Goal: Task Accomplishment & Management: Manage account settings

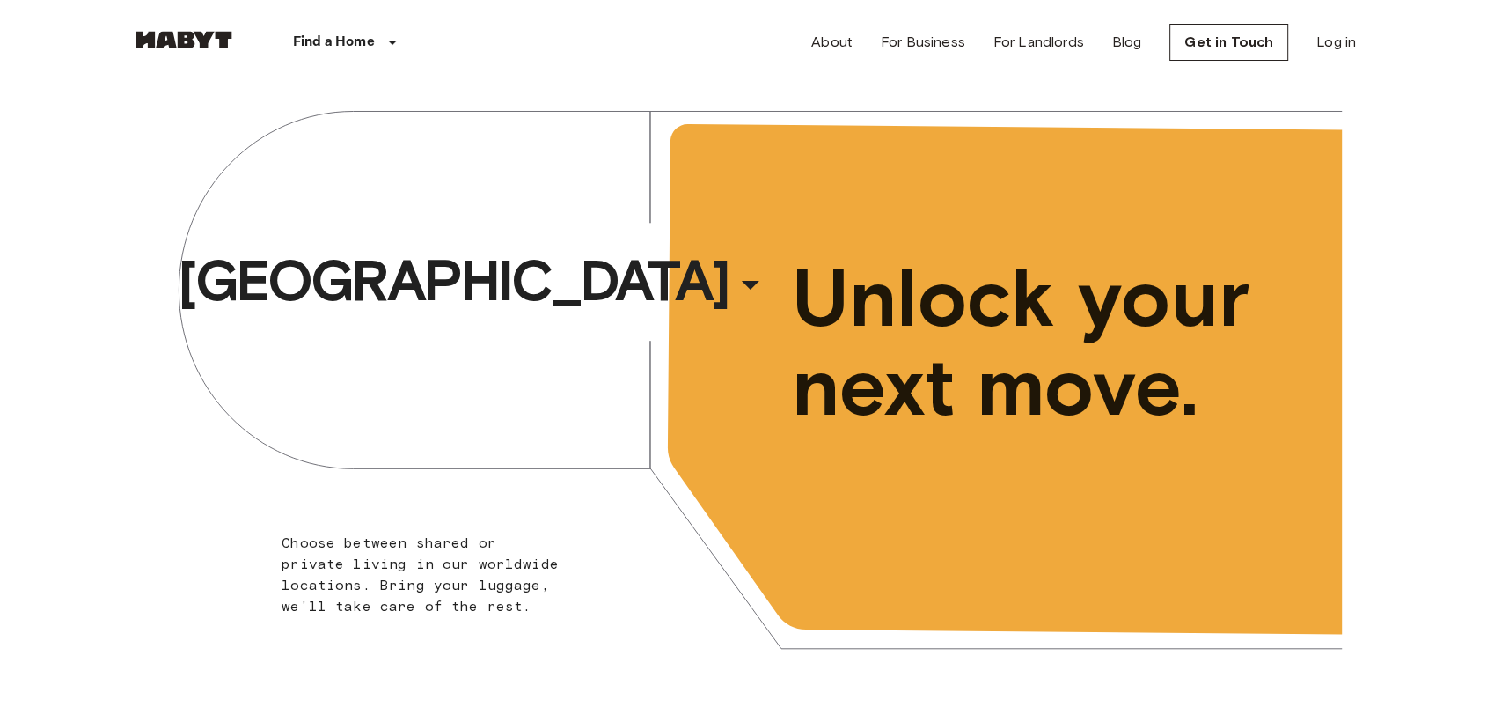
click at [1343, 48] on link "Log in" at bounding box center [1337, 42] width 40 height 21
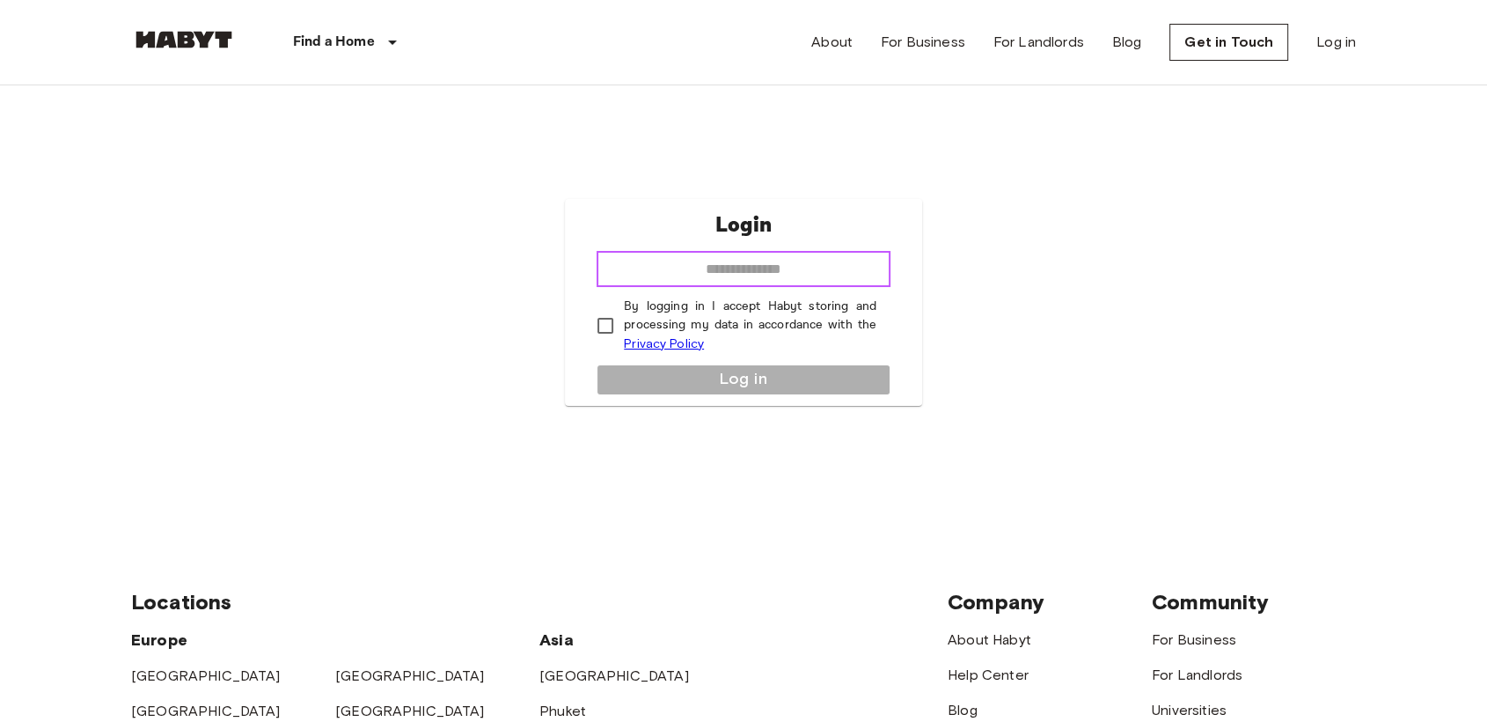
click at [724, 262] on input "email" at bounding box center [744, 269] width 294 height 35
type input "**********"
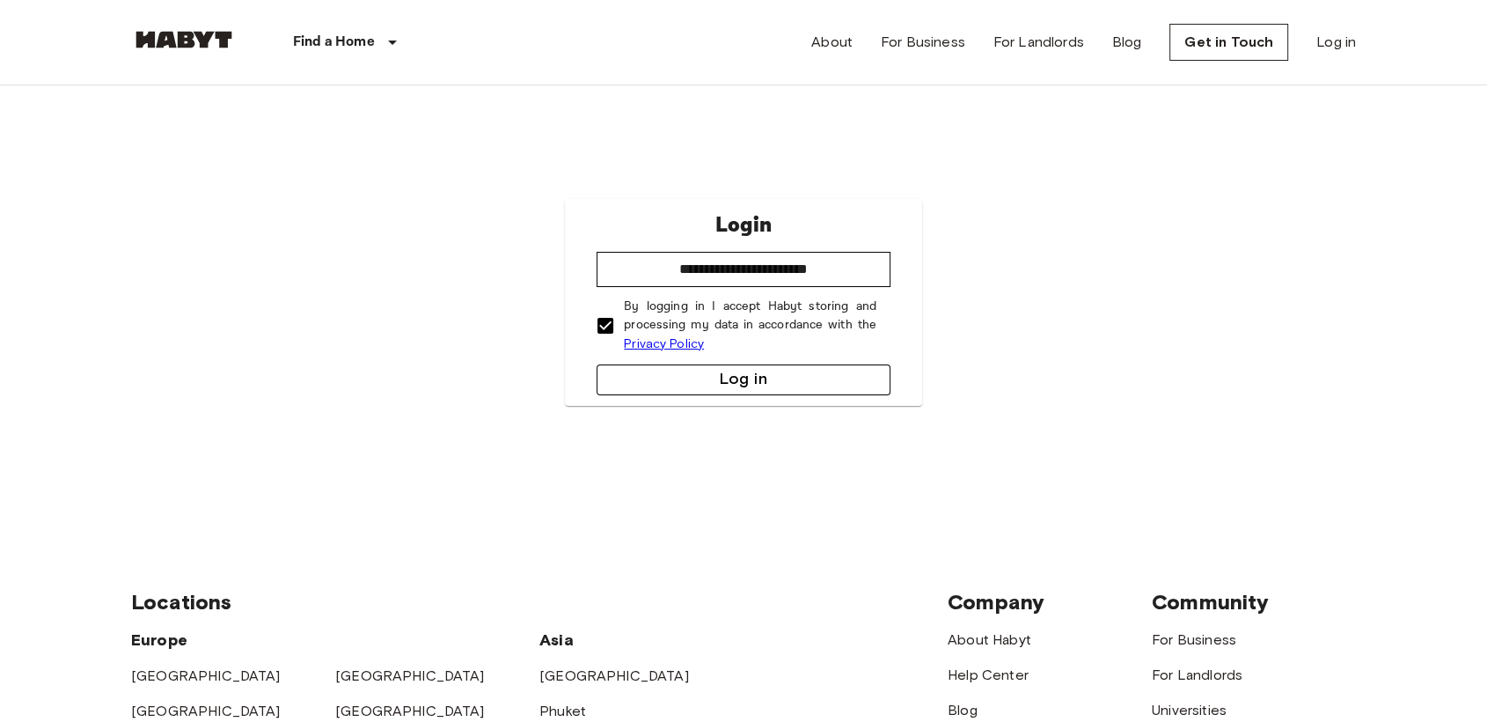
click at [641, 375] on button "Log in" at bounding box center [744, 379] width 294 height 31
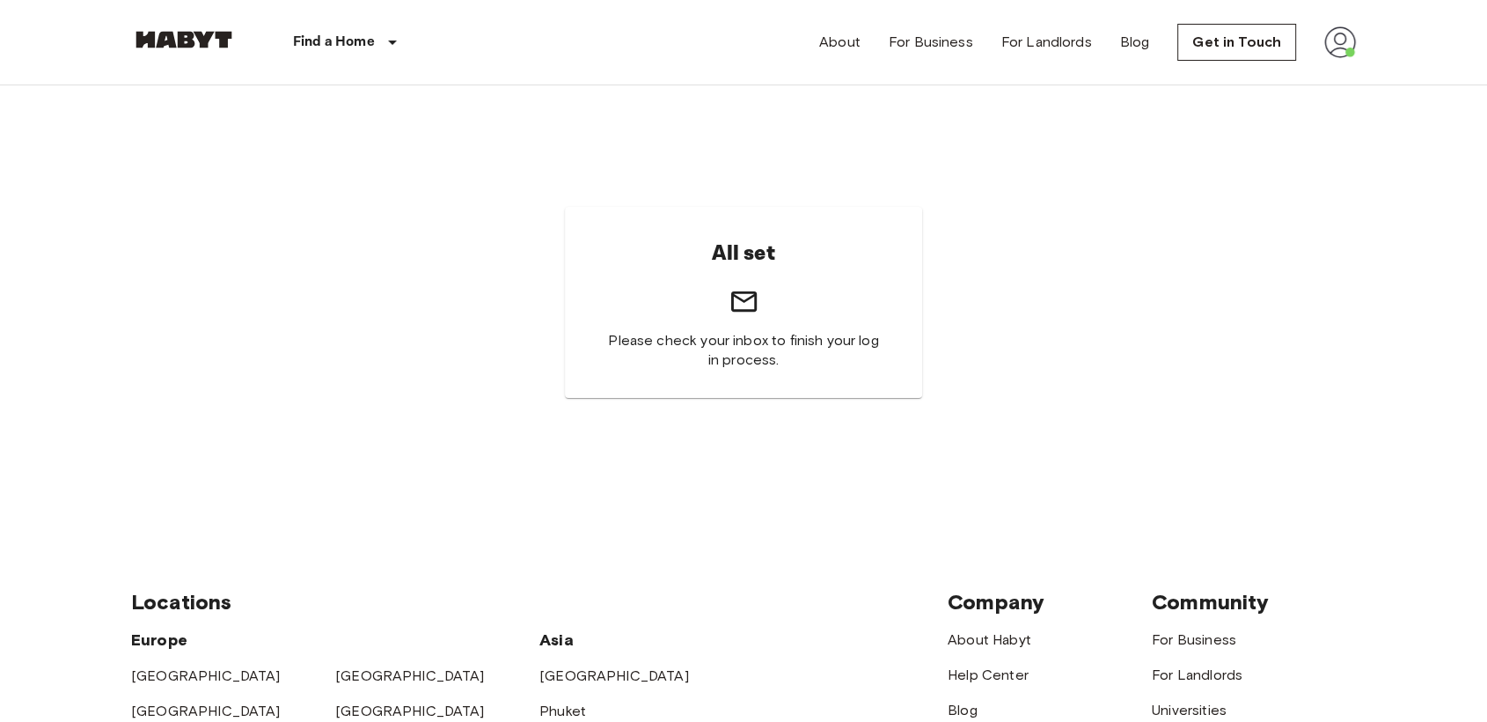
click at [1333, 53] on img at bounding box center [1340, 42] width 32 height 32
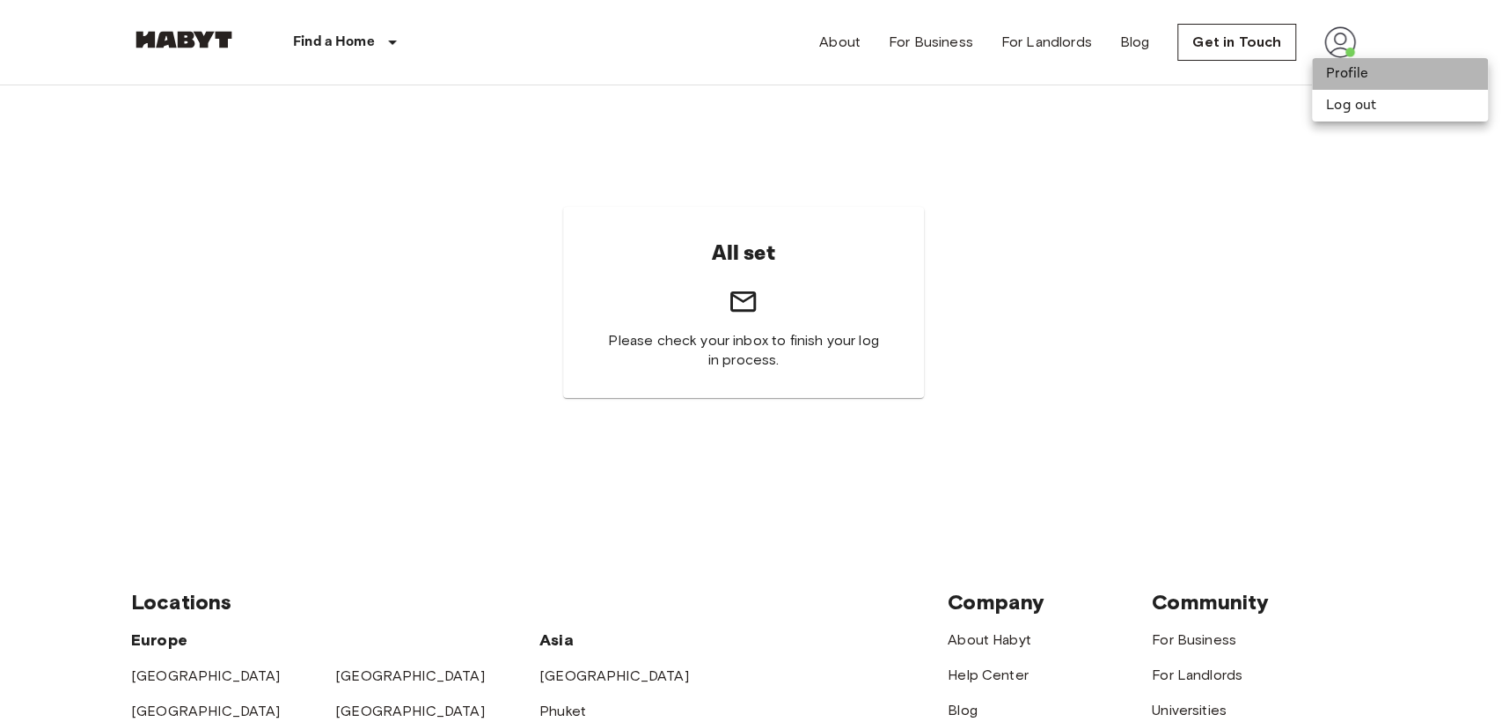
click at [1324, 83] on li "Profile" at bounding box center [1400, 74] width 176 height 32
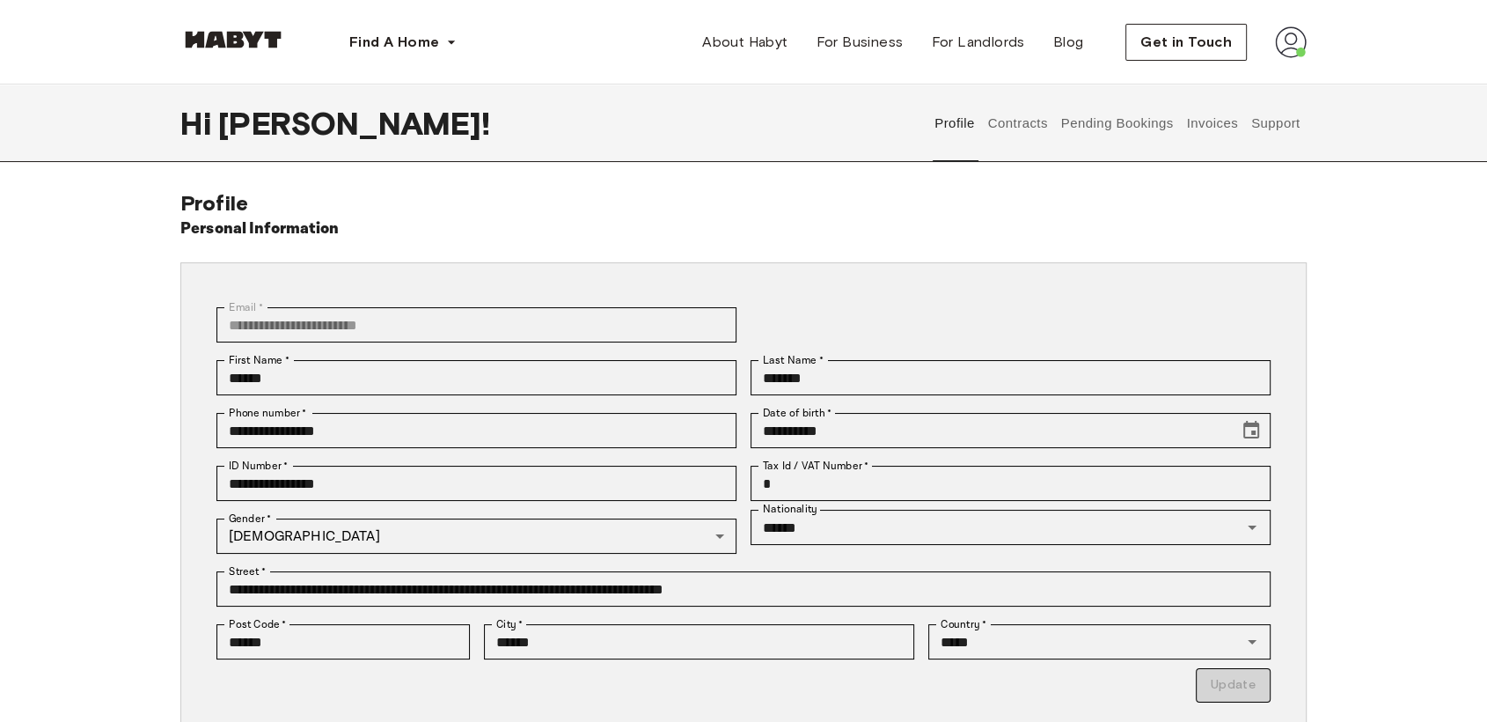
click at [994, 120] on button "Contracts" at bounding box center [1018, 122] width 64 height 77
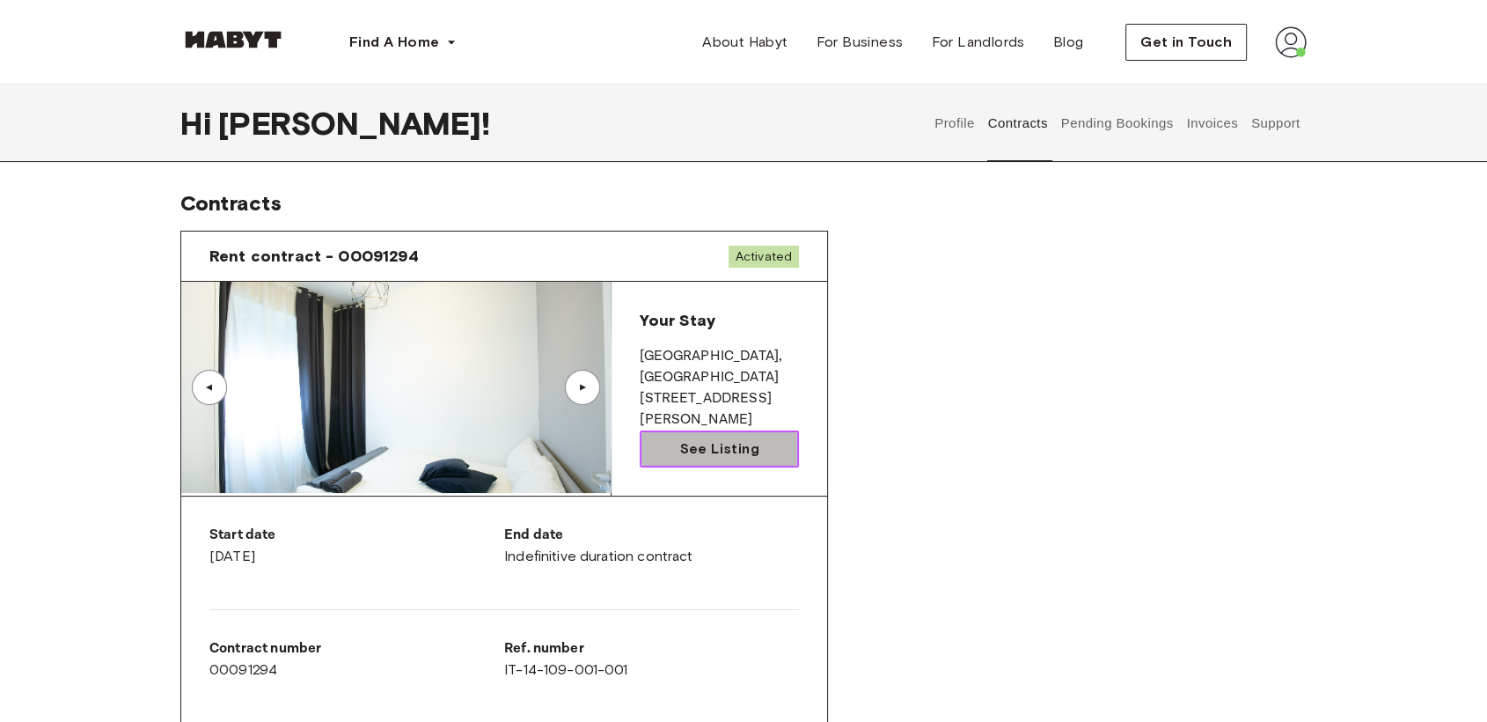
click at [737, 438] on span "See Listing" at bounding box center [718, 448] width 79 height 21
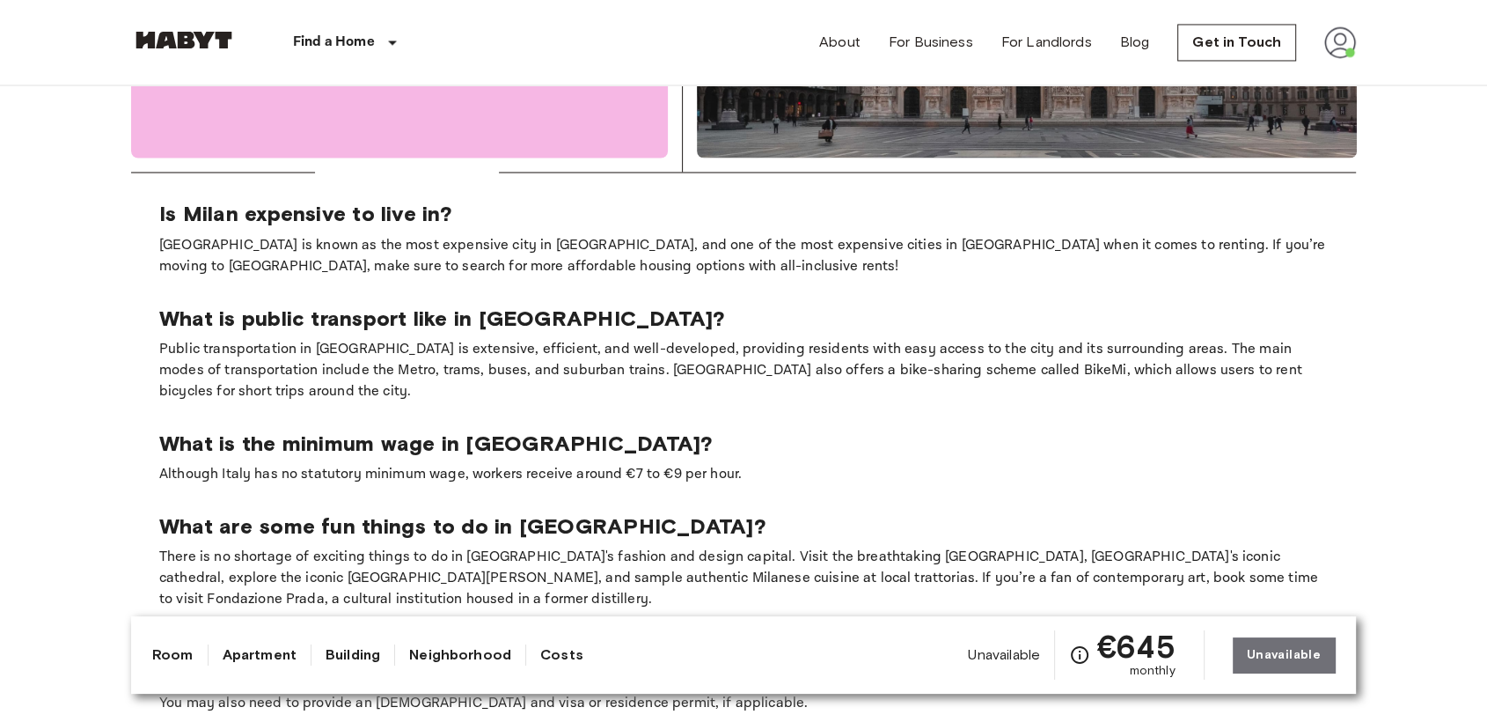
scroll to position [3105, 0]
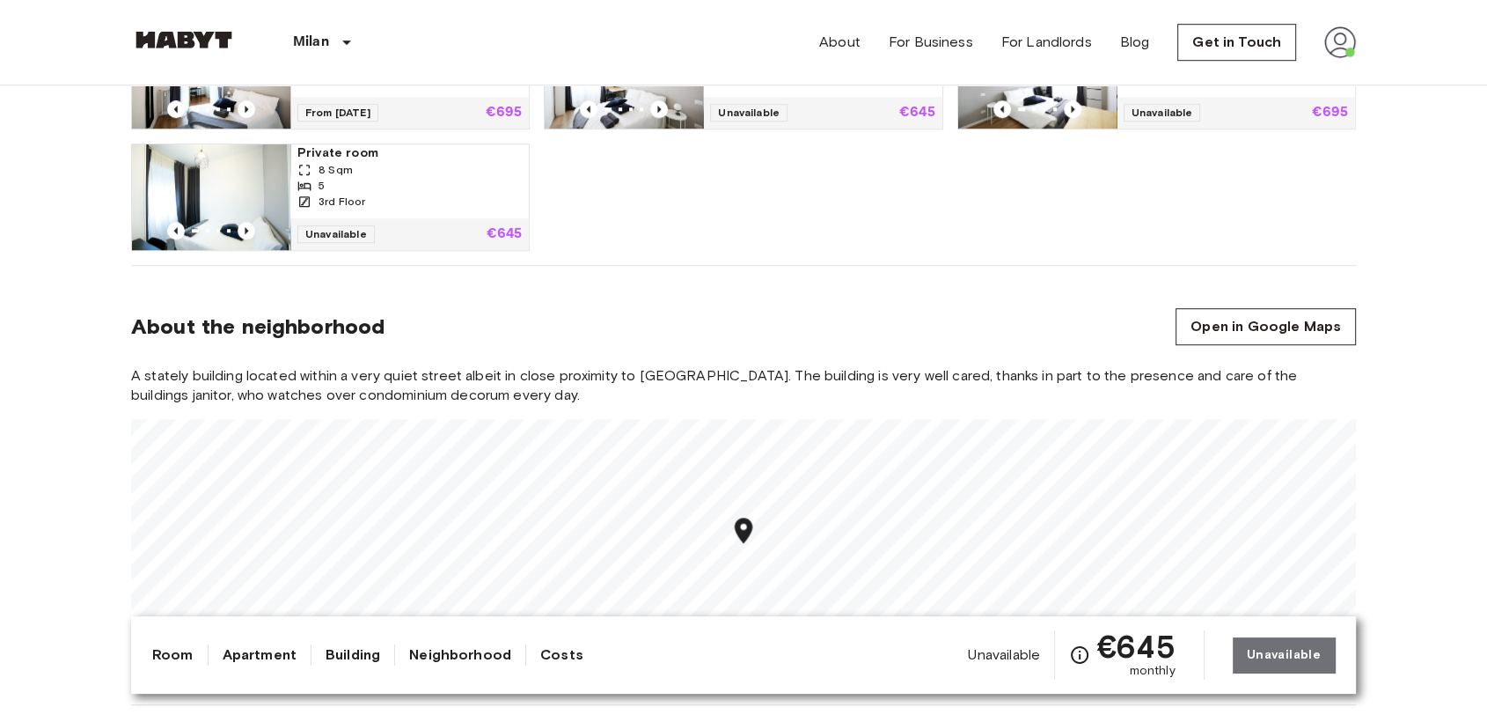
scroll to position [1208, 0]
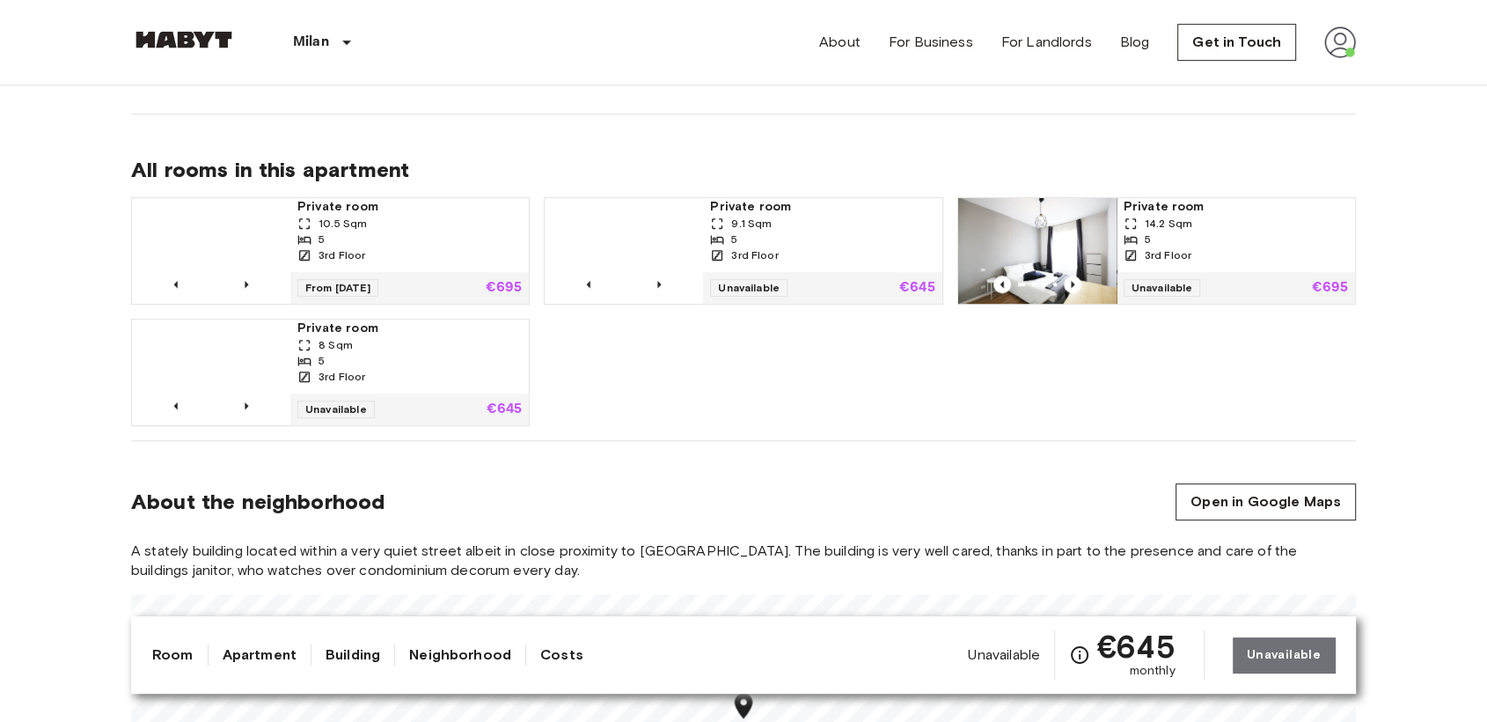
scroll to position [1035, 0]
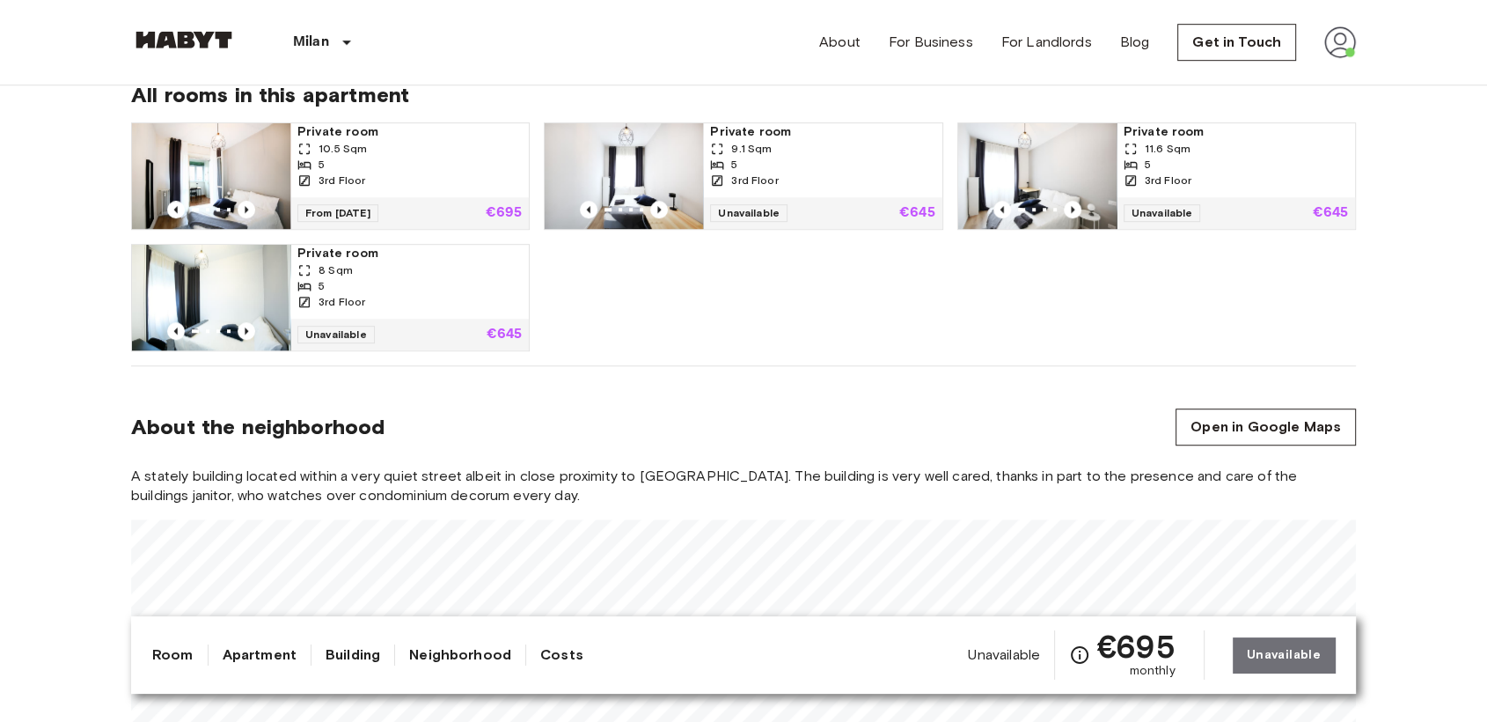
scroll to position [1098, 0]
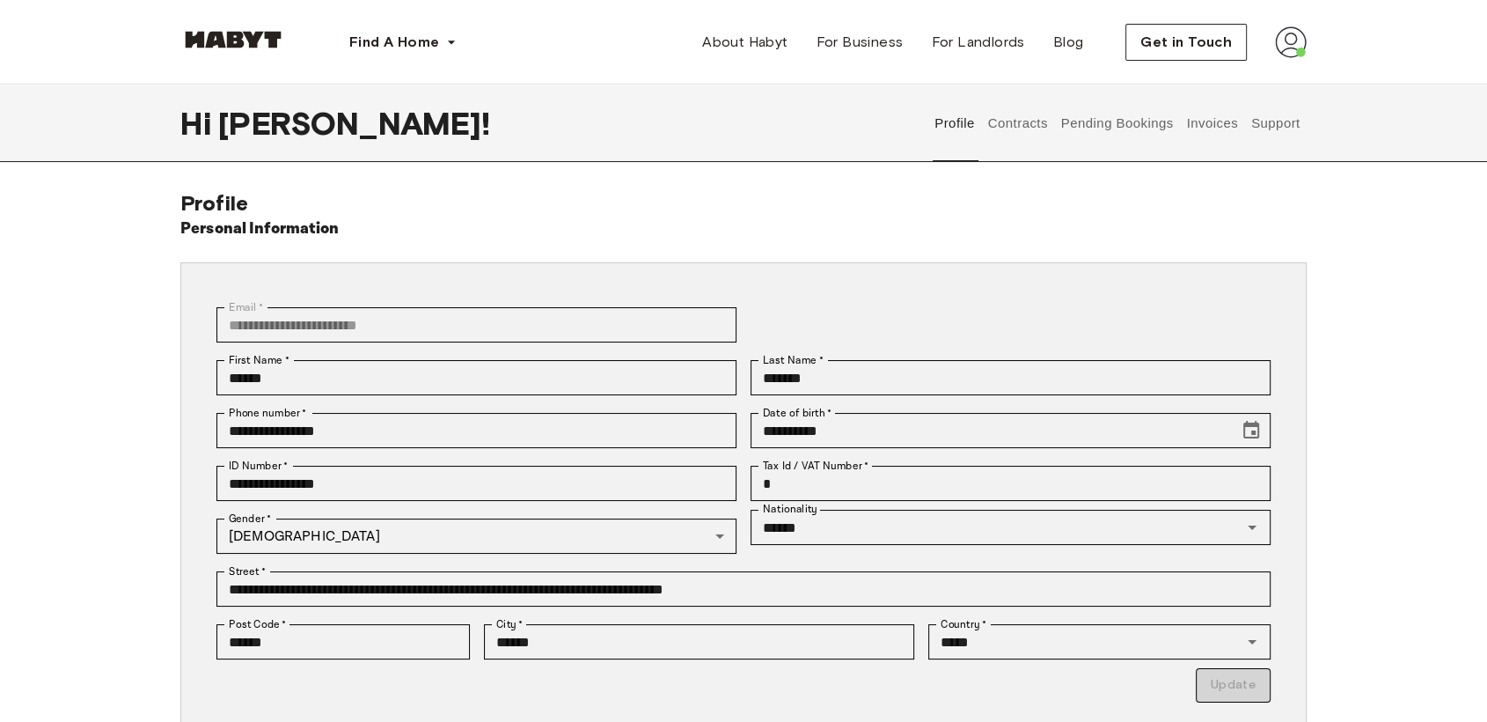
click at [1047, 127] on button "Contracts" at bounding box center [1018, 122] width 64 height 77
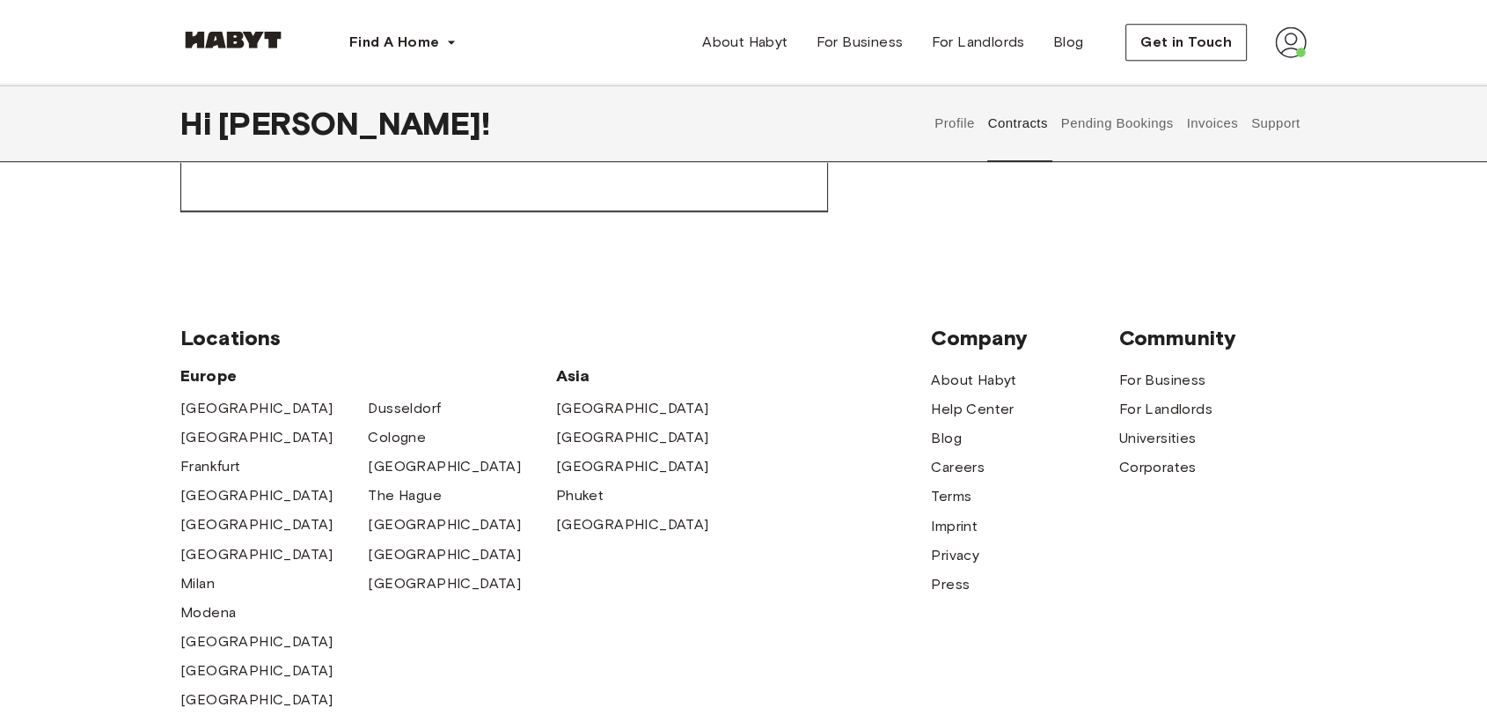
scroll to position [1265, 0]
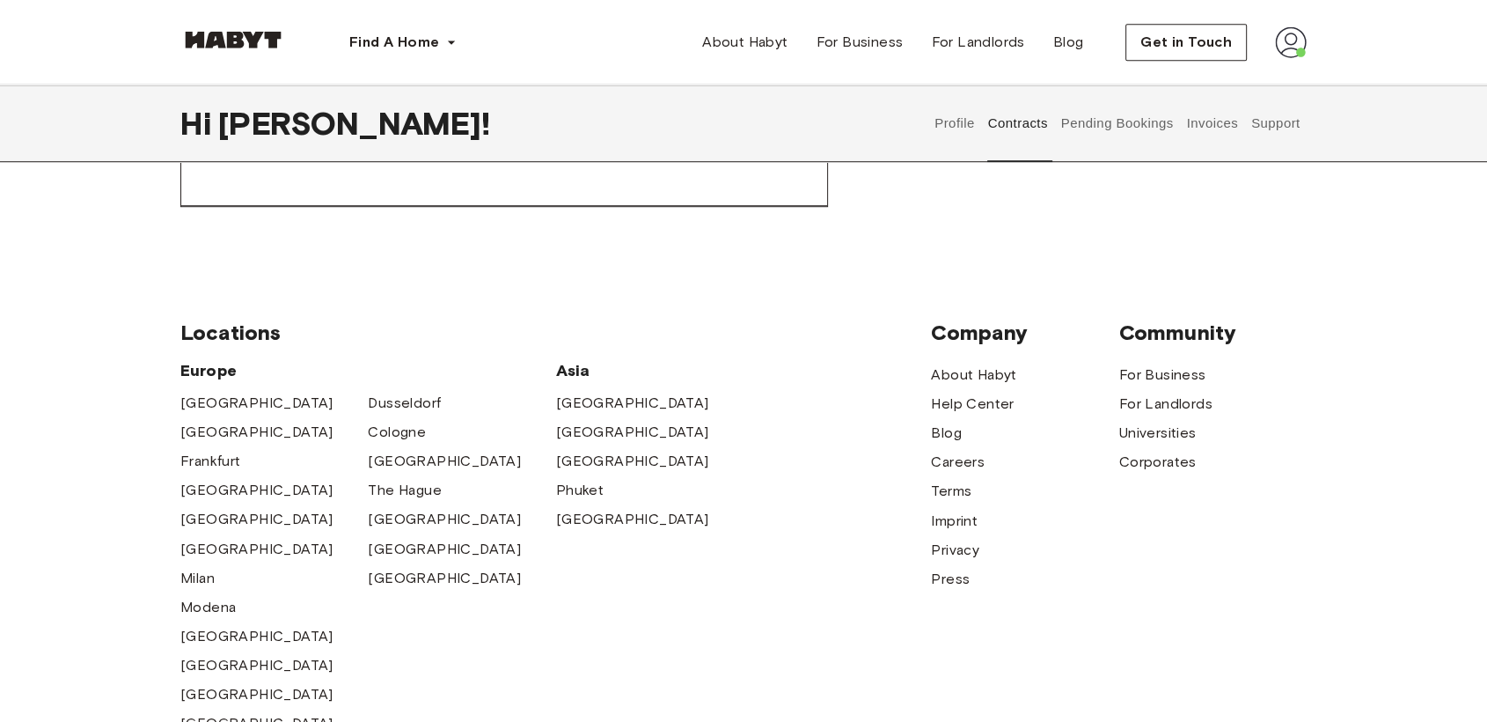
click at [1138, 145] on button "Pending Bookings" at bounding box center [1117, 122] width 117 height 77
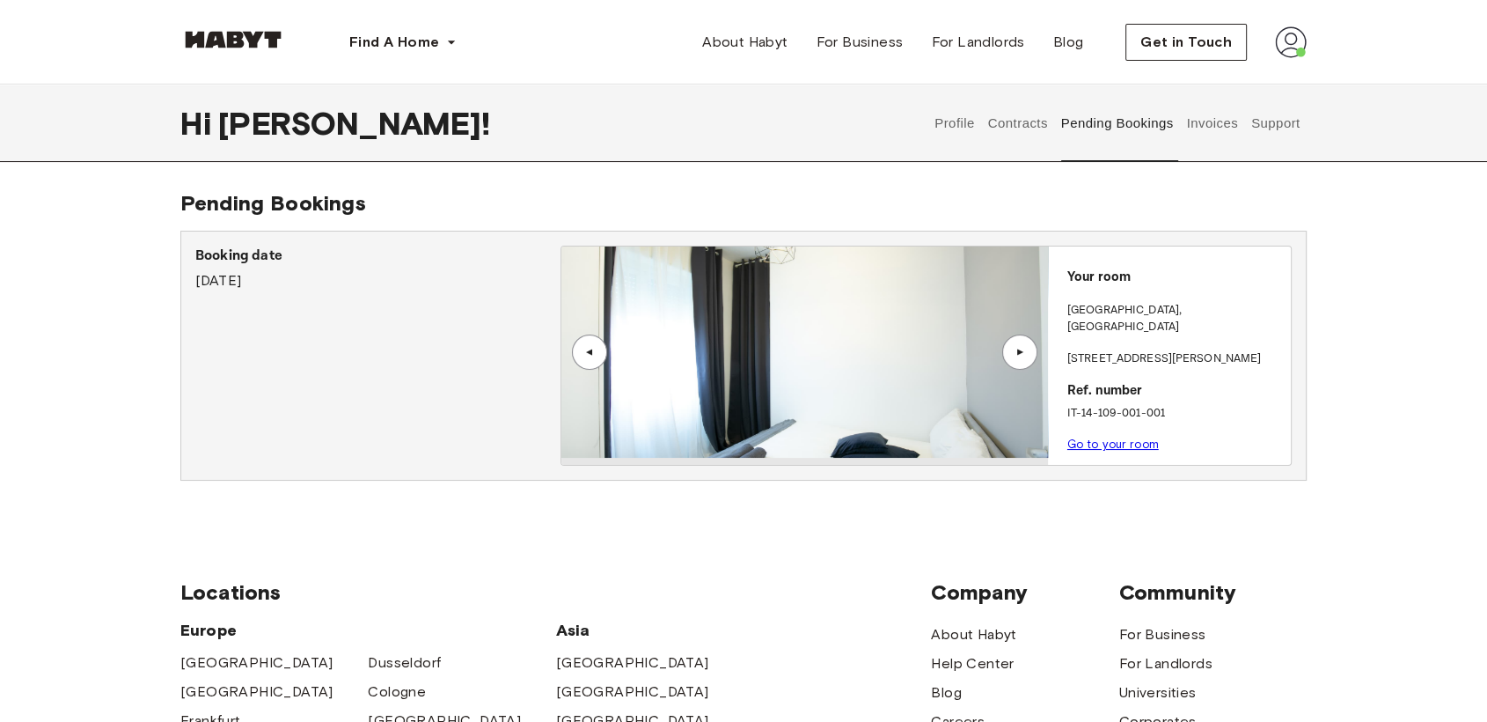
click at [1226, 121] on button "Invoices" at bounding box center [1212, 122] width 55 height 77
